Goal: Task Accomplishment & Management: Manage account settings

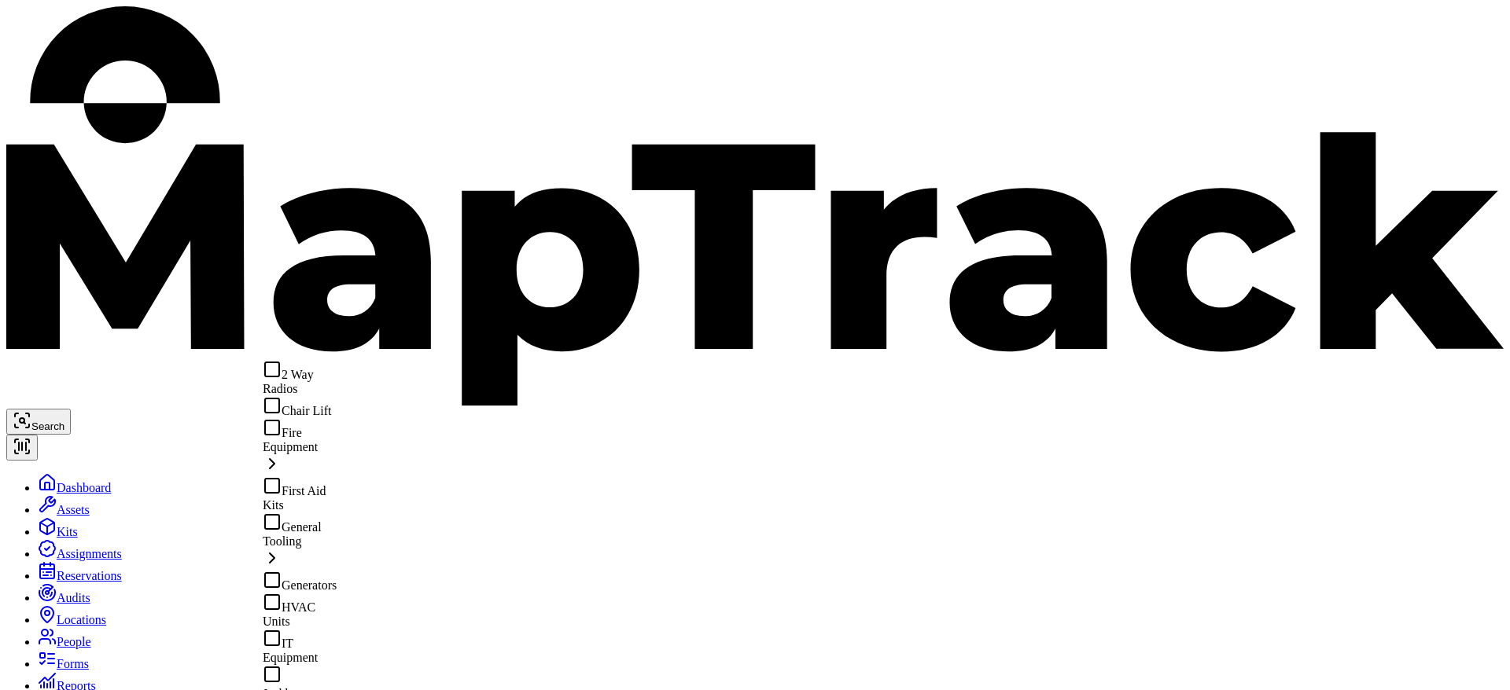
click at [345, 416] on div "Chair Lift" at bounding box center [304, 407] width 83 height 22
type input "**********"
